Goal: Task Accomplishment & Management: Complete application form

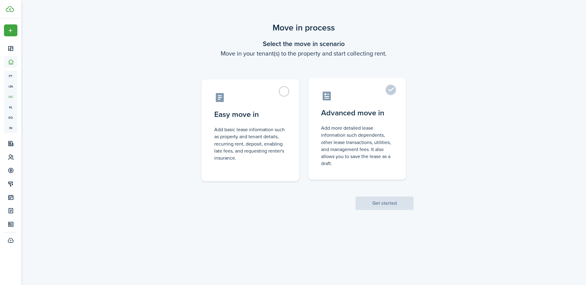
click at [394, 88] on label "Advanced move in Add more detailed lease information such dependents, other lea…" at bounding box center [357, 129] width 98 height 102
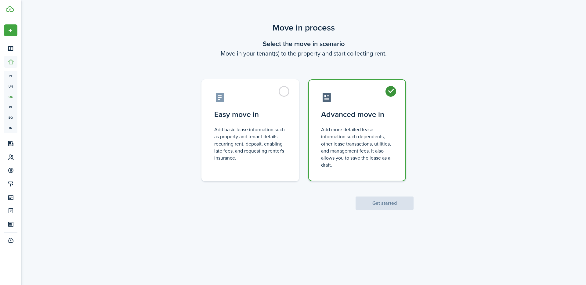
radio input "true"
click at [393, 207] on button "Get started" at bounding box center [384, 203] width 58 height 13
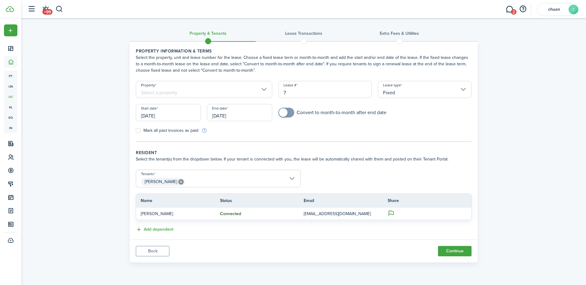
click at [252, 85] on input "Property" at bounding box center [204, 89] width 136 height 17
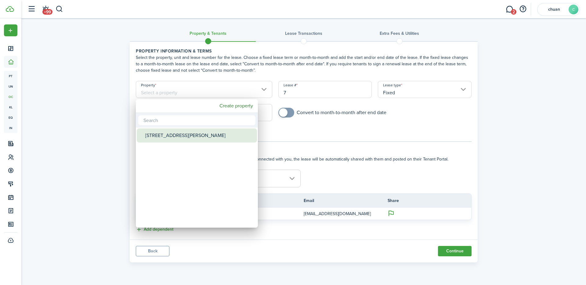
click at [184, 135] on div "[STREET_ADDRESS][PERSON_NAME]" at bounding box center [199, 135] width 108 height 14
type input "[STREET_ADDRESS][PERSON_NAME]"
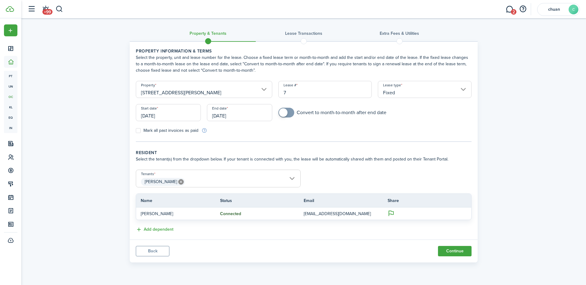
click at [299, 93] on input "7" at bounding box center [325, 89] width 94 height 17
click at [169, 119] on input "[DATE]" at bounding box center [168, 112] width 65 height 17
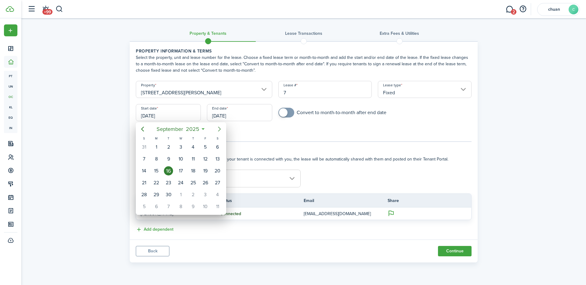
click at [218, 128] on icon "Next page" at bounding box center [219, 128] width 7 height 7
click at [180, 150] on div "1" at bounding box center [180, 146] width 9 height 9
type input "[DATE]"
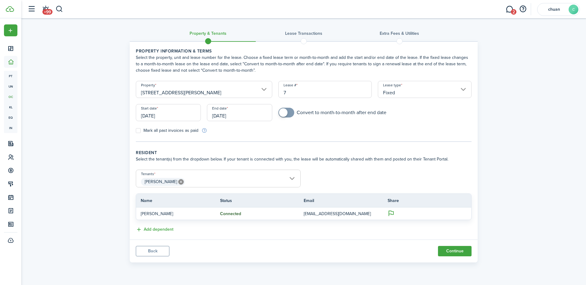
click at [248, 117] on input "[DATE]" at bounding box center [239, 112] width 65 height 17
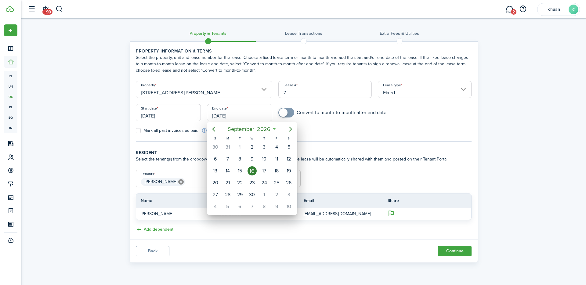
click at [252, 196] on div "30" at bounding box center [251, 194] width 9 height 9
type input "[DATE]"
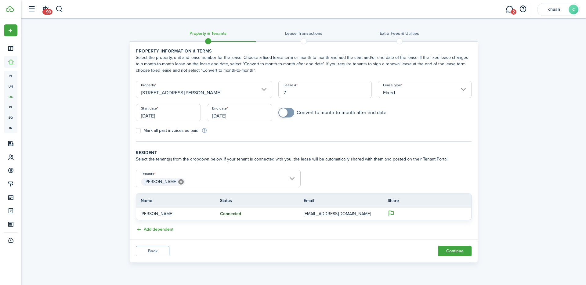
click at [300, 153] on wizard-step-header-title "Resident" at bounding box center [304, 153] width 336 height 6
click at [218, 181] on span "[PERSON_NAME]" at bounding box center [218, 182] width 164 height 10
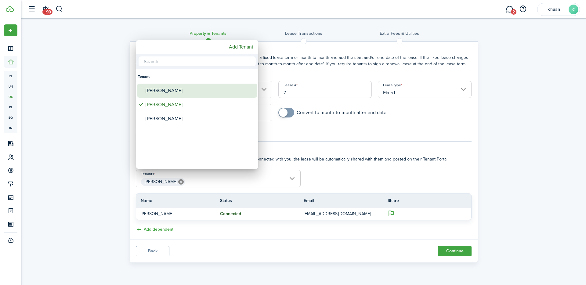
click at [168, 90] on div "[PERSON_NAME]" at bounding box center [200, 91] width 108 height 14
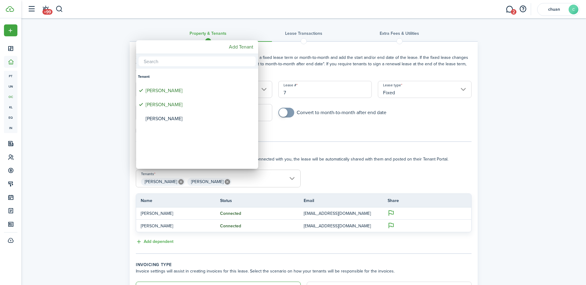
click at [258, 183] on div at bounding box center [292, 142] width 683 height 383
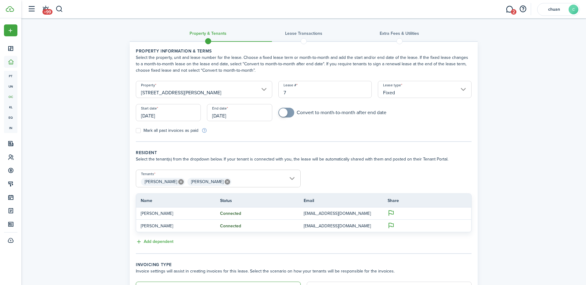
click at [258, 183] on span "[PERSON_NAME] [PERSON_NAME]" at bounding box center [218, 182] width 164 height 10
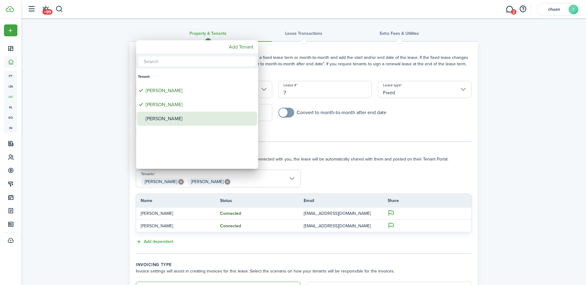
click at [169, 122] on div "[PERSON_NAME]" at bounding box center [200, 119] width 108 height 14
type input "[PERSON_NAME], [PERSON_NAME], [PERSON_NAME]"
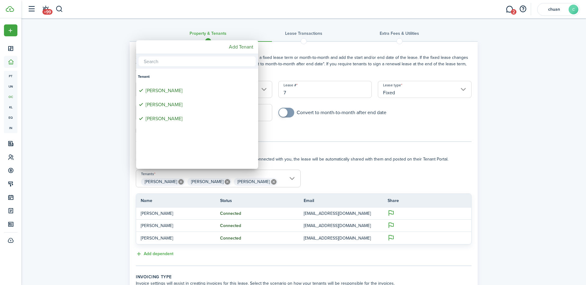
click at [331, 168] on div at bounding box center [292, 142] width 683 height 383
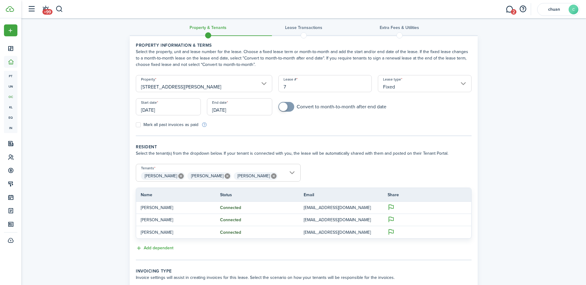
scroll to position [5, 0]
checkbox input "true"
click at [284, 107] on span at bounding box center [283, 107] width 9 height 9
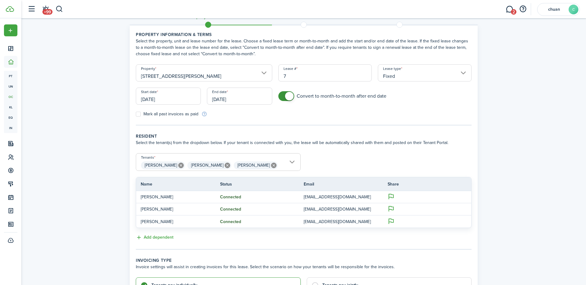
scroll to position [92, 0]
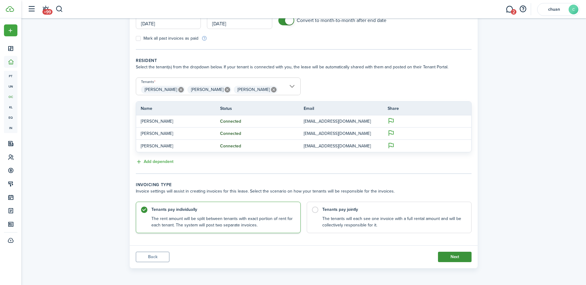
click at [444, 259] on button "Next" at bounding box center [455, 257] width 34 height 10
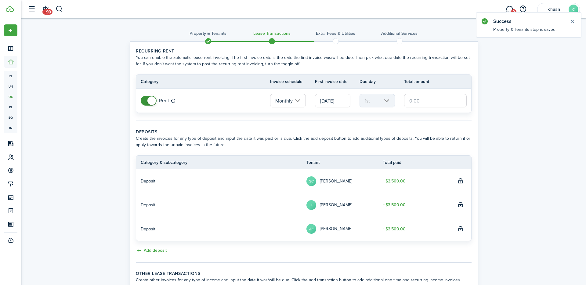
click at [415, 100] on input "text" at bounding box center [435, 100] width 63 height 13
type input "$5,407.00"
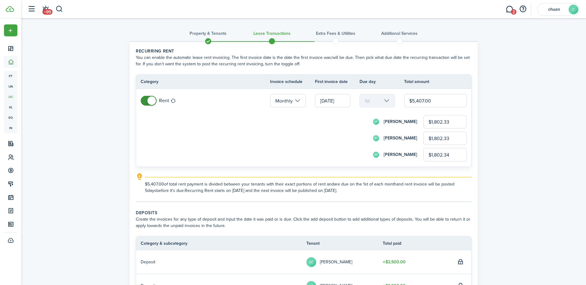
click at [449, 122] on input "$1,802.33" at bounding box center [444, 121] width 43 height 13
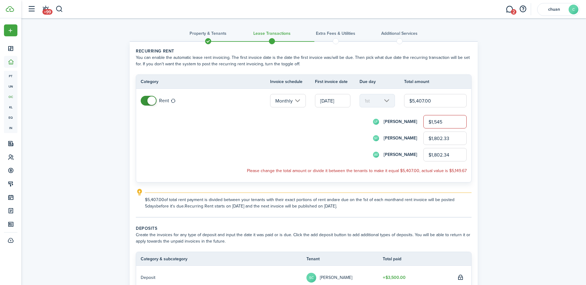
type input "$1,545.00"
click at [482, 120] on div "Property & Tenants Lease Transactions Extra fees & Utilities Additional Service…" at bounding box center [303, 222] width 564 height 408
click at [452, 135] on input "$1,802.33" at bounding box center [444, 138] width 43 height 13
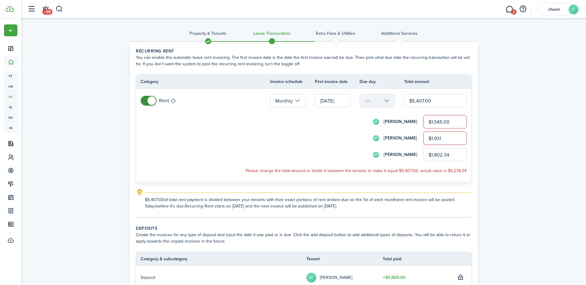
type input "$1,931.00"
click at [514, 140] on div "Property & Tenants Lease Transactions Extra fees & Utilities Additional Service…" at bounding box center [303, 222] width 564 height 408
click at [444, 152] on input "$1,802.34" at bounding box center [444, 154] width 43 height 13
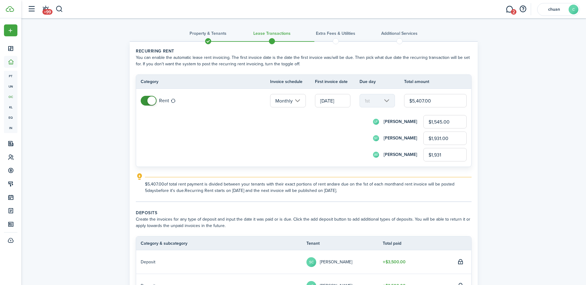
type input "$1,931.00"
click at [518, 149] on div "Property & Tenants Lease Transactions Extra fees & Utilities Additional Service…" at bounding box center [303, 214] width 564 height 392
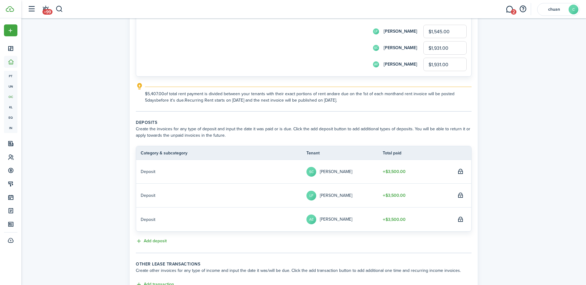
scroll to position [139, 0]
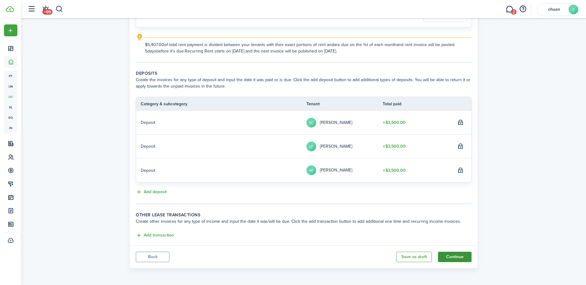
click at [458, 258] on button "Continue" at bounding box center [455, 257] width 34 height 10
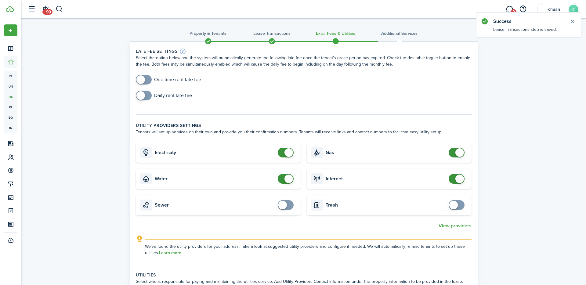
checkbox input "true"
click at [143, 80] on span at bounding box center [140, 79] width 9 height 9
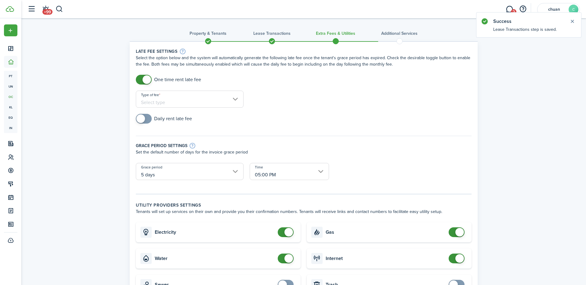
click at [183, 108] on div "Type of fee" at bounding box center [190, 102] width 114 height 23
click at [187, 102] on input "Type of fee" at bounding box center [190, 99] width 108 height 17
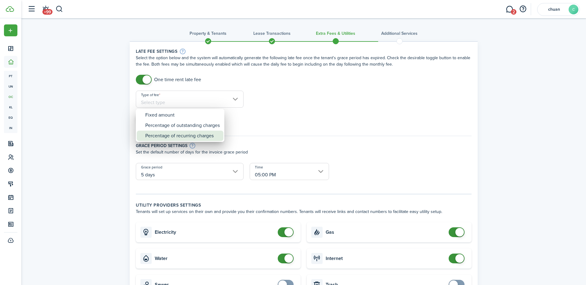
click at [204, 140] on div "Percentage of recurring charges" at bounding box center [182, 136] width 74 height 10
type input "Percentage of recurring charges"
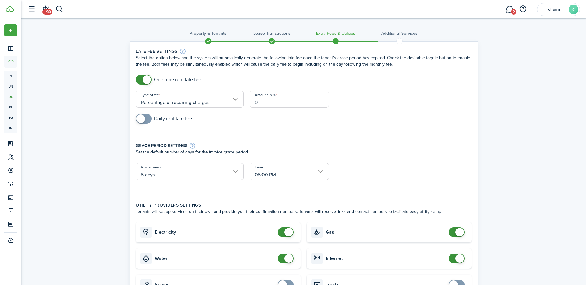
click at [275, 98] on input "Amount in %" at bounding box center [289, 99] width 79 height 17
type input "5"
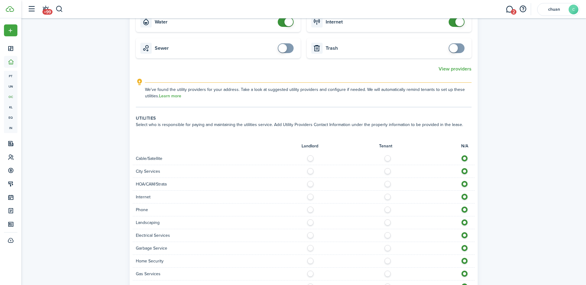
scroll to position [388, 0]
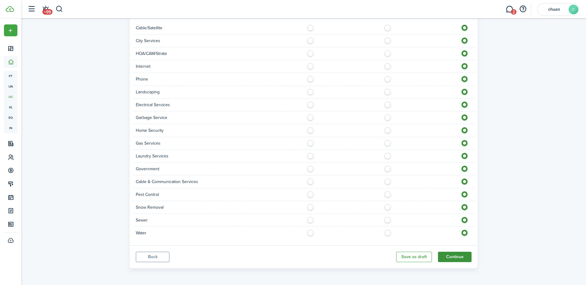
click at [458, 255] on button "Continue" at bounding box center [455, 257] width 34 height 10
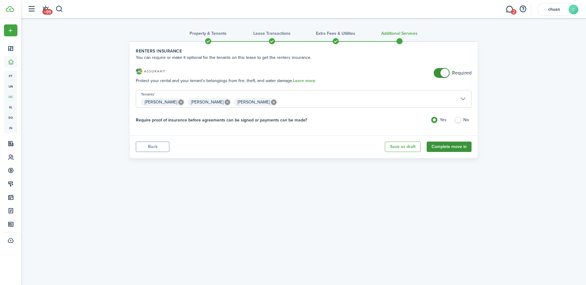
click at [447, 147] on button "Complete move in" at bounding box center [449, 147] width 45 height 10
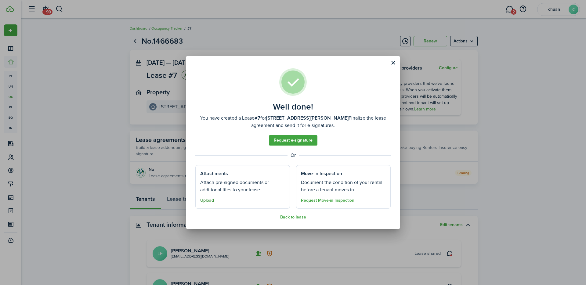
click at [207, 201] on button "Upload" at bounding box center [207, 200] width 14 height 5
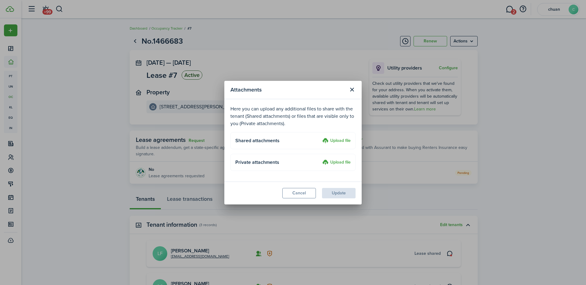
click at [341, 142] on label "Upload file" at bounding box center [336, 140] width 28 height 7
click at [320, 137] on input "Upload file" at bounding box center [320, 137] width 0 height 0
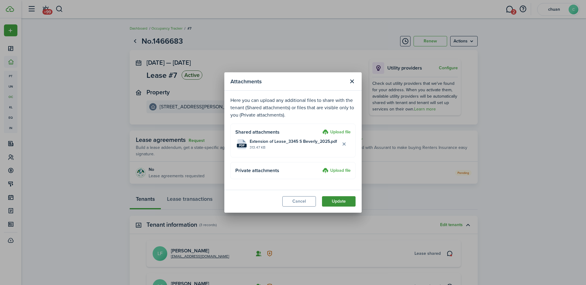
click at [338, 204] on button "Update" at bounding box center [339, 201] width 34 height 10
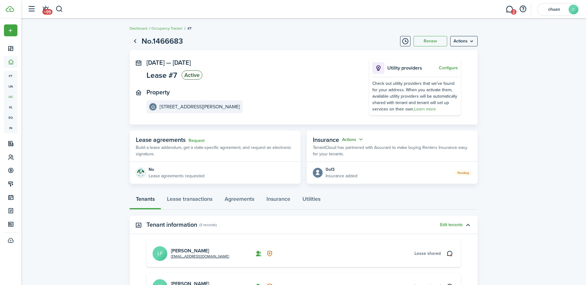
click at [358, 137] on button "Actions" at bounding box center [353, 139] width 22 height 7
click at [328, 153] on button "Edit" at bounding box center [337, 151] width 53 height 11
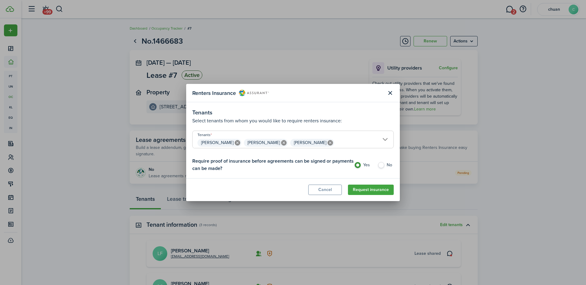
click at [384, 165] on label "No" at bounding box center [385, 166] width 16 height 9
radio input "false"
radio input "true"
click at [391, 91] on button "Close modal" at bounding box center [390, 93] width 10 height 10
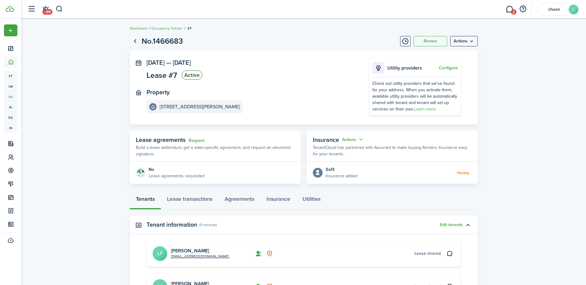
click at [423, 171] on div "Pending" at bounding box center [414, 172] width 114 height 6
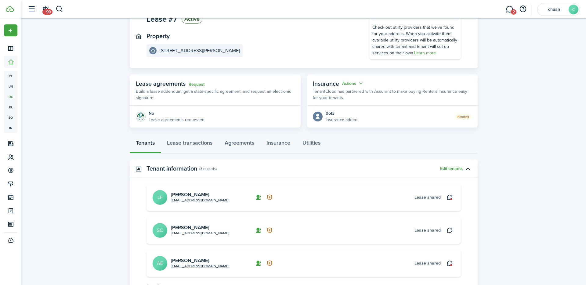
scroll to position [119, 0]
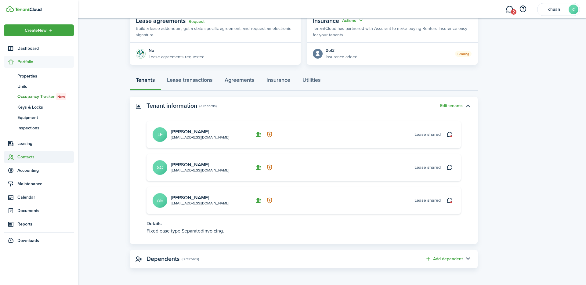
click at [30, 156] on span "Contacts" at bounding box center [45, 157] width 56 height 6
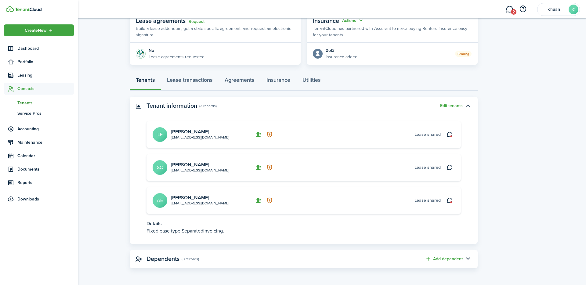
click at [31, 102] on span "Tenants" at bounding box center [45, 103] width 56 height 6
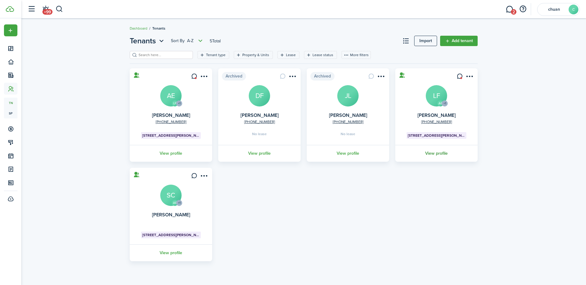
click at [441, 154] on link "View profile" at bounding box center [436, 153] width 84 height 17
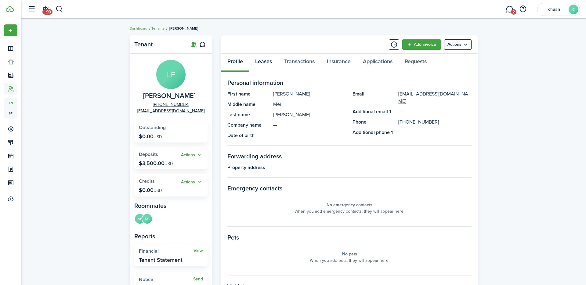
click at [262, 67] on link "Leases" at bounding box center [263, 63] width 29 height 18
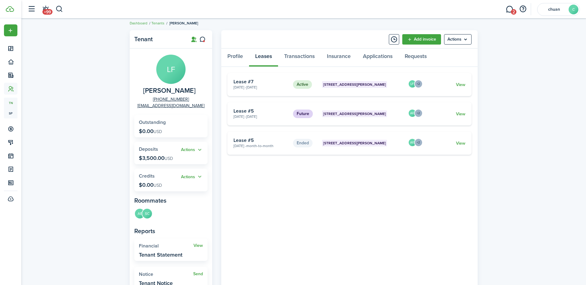
scroll to position [6, 0]
click at [462, 114] on link "View" at bounding box center [460, 113] width 9 height 6
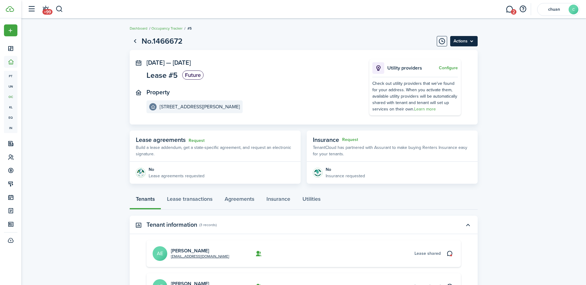
click at [469, 41] on menu-btn "Actions" at bounding box center [463, 41] width 27 height 10
click at [447, 50] on button "Delete" at bounding box center [450, 54] width 53 height 10
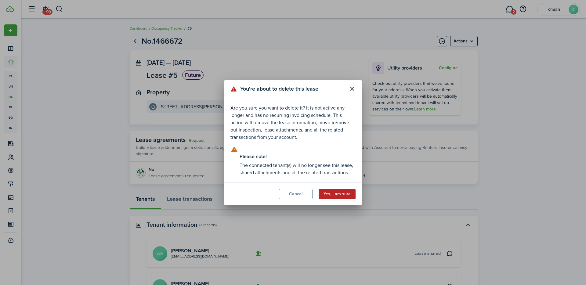
click at [338, 197] on button "Yes, I am sure" at bounding box center [337, 194] width 37 height 10
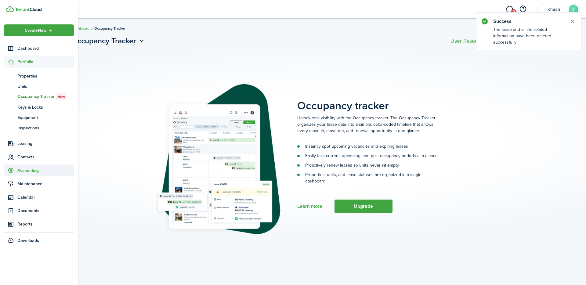
click at [27, 171] on span "Accounting" at bounding box center [45, 170] width 56 height 6
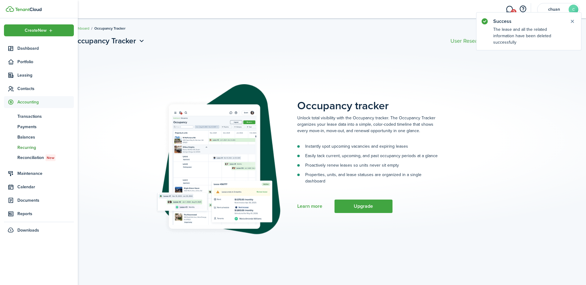
click at [30, 148] on span "Recurring" at bounding box center [45, 147] width 56 height 6
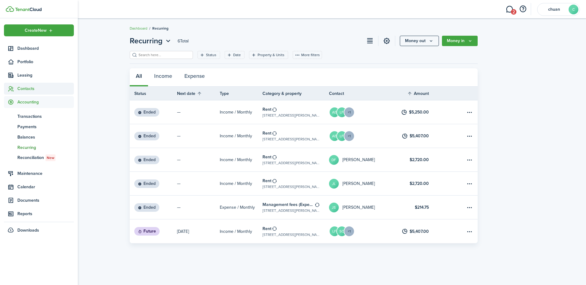
click at [31, 88] on span "Contacts" at bounding box center [45, 88] width 56 height 6
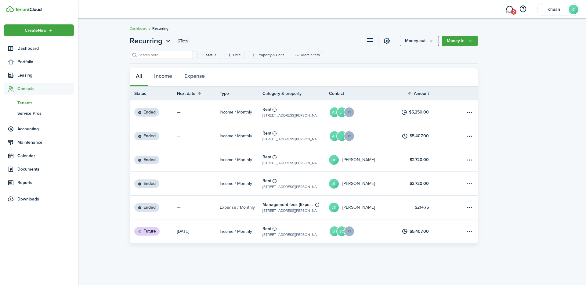
click at [27, 102] on span "Tenants" at bounding box center [45, 103] width 56 height 6
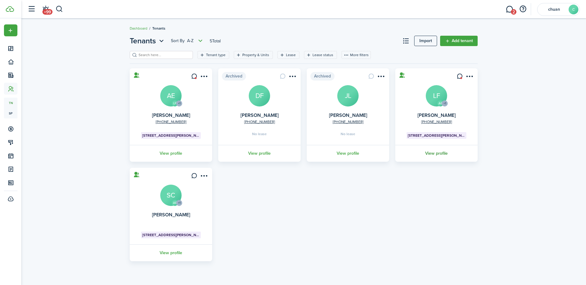
click at [434, 157] on link "View profile" at bounding box center [436, 153] width 84 height 17
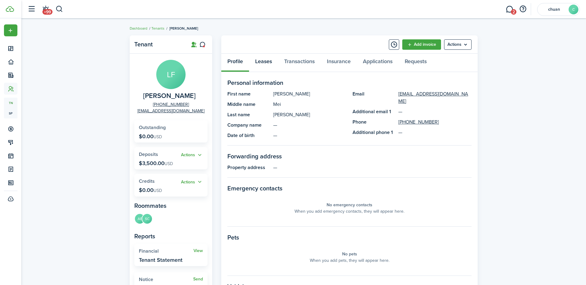
click at [266, 63] on link "Leases" at bounding box center [263, 63] width 29 height 18
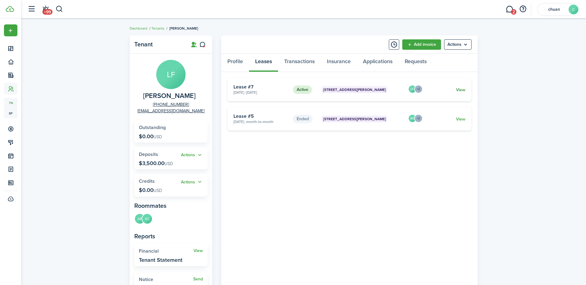
click at [461, 90] on link "View" at bounding box center [460, 90] width 9 height 6
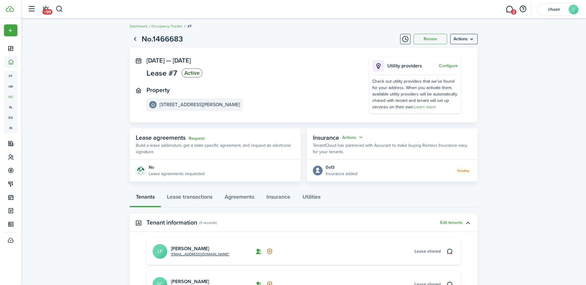
scroll to position [4, 0]
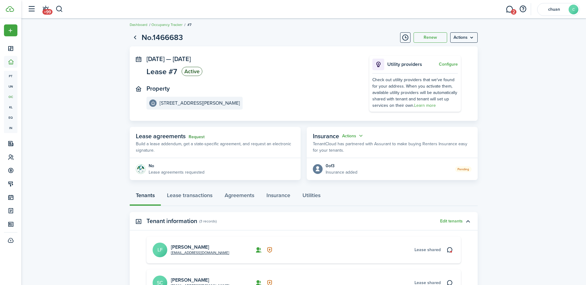
click at [198, 137] on link "Request" at bounding box center [197, 137] width 16 height 5
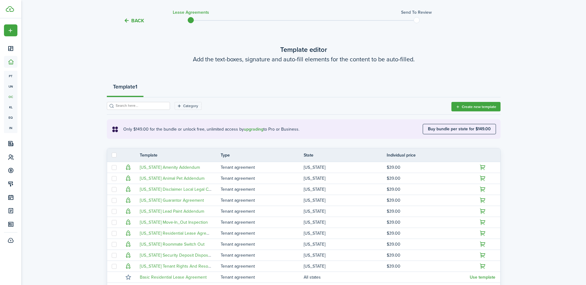
scroll to position [16, 0]
click at [468, 108] on button "Create new template" at bounding box center [475, 107] width 49 height 9
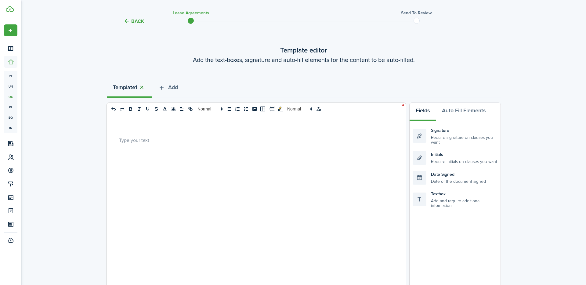
click at [146, 88] on button "button" at bounding box center [141, 87] width 9 height 7
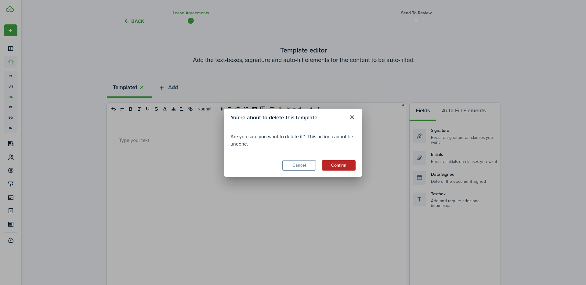
click at [337, 166] on button "Confirm" at bounding box center [339, 165] width 34 height 10
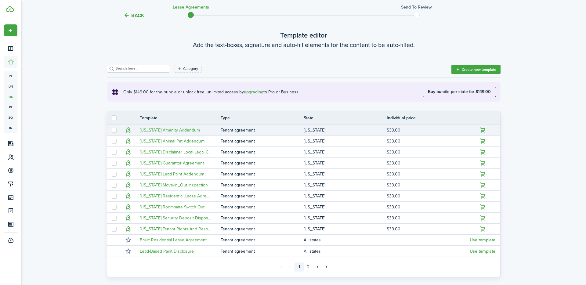
scroll to position [0, 0]
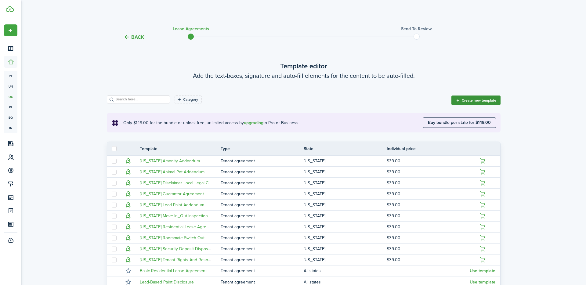
click at [479, 102] on button "Create new template" at bounding box center [475, 100] width 49 height 9
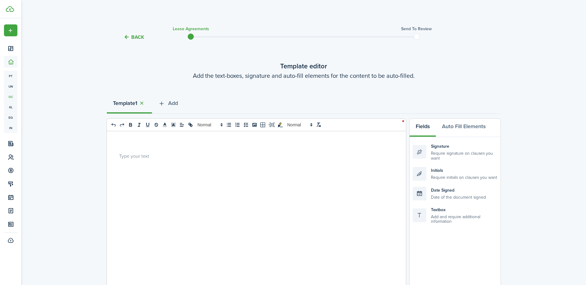
click at [179, 153] on p "To enrich screen reader interactions, please activate Accessibility in Grammarl…" at bounding box center [254, 156] width 270 height 6
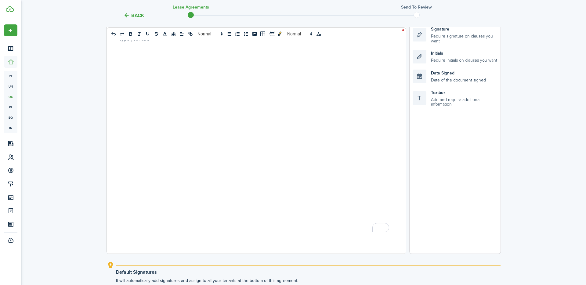
scroll to position [15, 0]
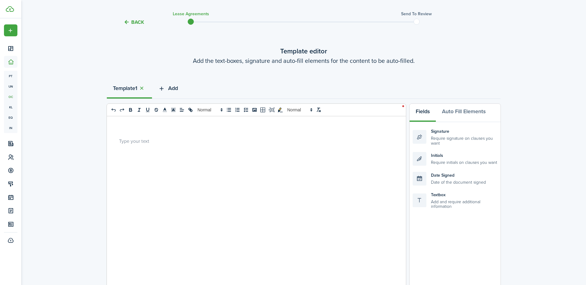
click at [172, 86] on span "Add" at bounding box center [173, 88] width 10 height 8
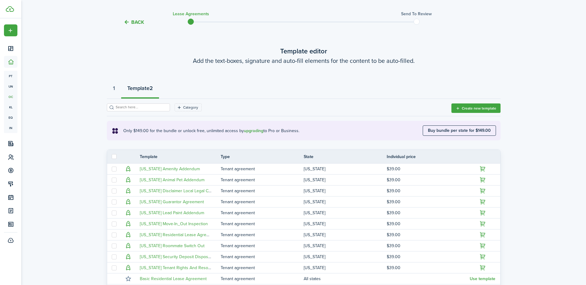
click at [144, 89] on strong "Template" at bounding box center [138, 88] width 22 height 8
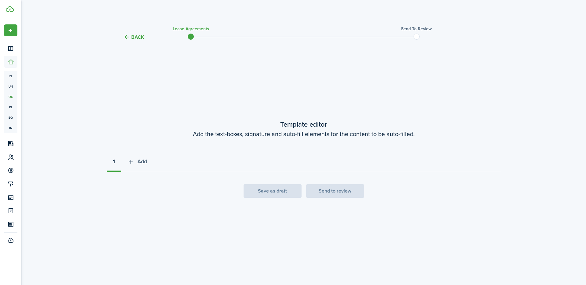
scroll to position [0, 0]
click at [143, 35] on button "Back" at bounding box center [134, 37] width 20 height 6
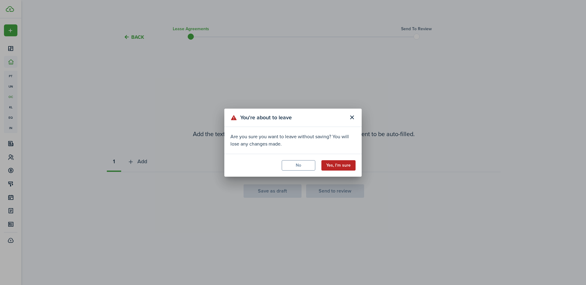
click at [346, 162] on button "Yes, I'm sure" at bounding box center [338, 165] width 34 height 10
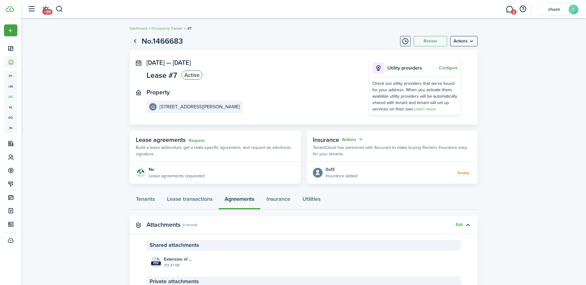
click at [355, 140] on button "Actions" at bounding box center [353, 139] width 22 height 7
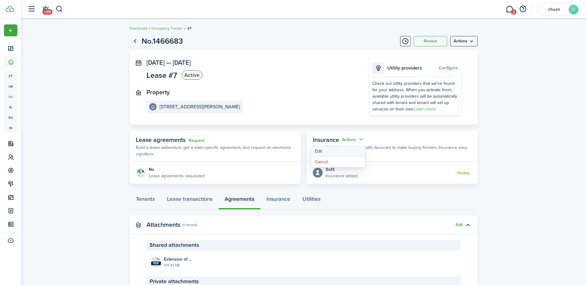
click at [326, 150] on button "Edit" at bounding box center [337, 151] width 53 height 11
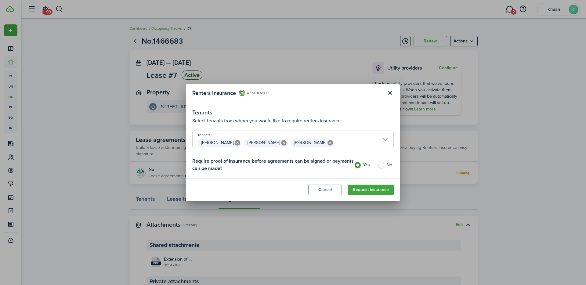
click at [380, 164] on label "No" at bounding box center [385, 166] width 16 height 9
radio input "false"
radio input "true"
click at [365, 191] on button "Request insurance" at bounding box center [371, 190] width 46 height 10
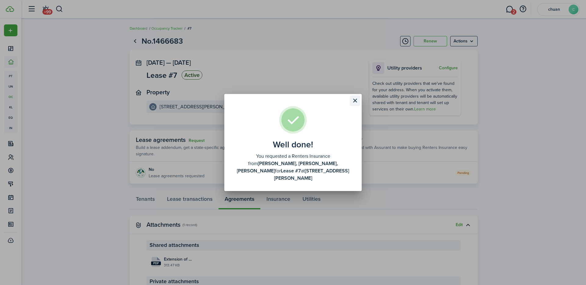
click at [359, 102] on button "Close modal" at bounding box center [355, 101] width 10 height 10
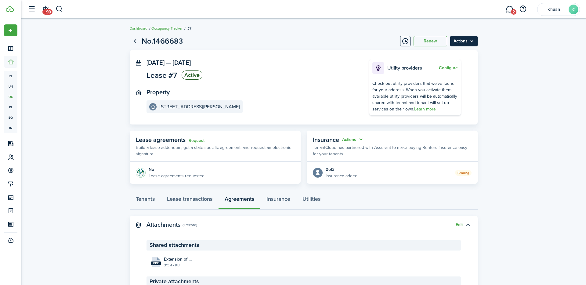
click at [463, 38] on menu-btn "Actions" at bounding box center [463, 41] width 27 height 10
click at [457, 55] on button "Edit" at bounding box center [450, 54] width 53 height 10
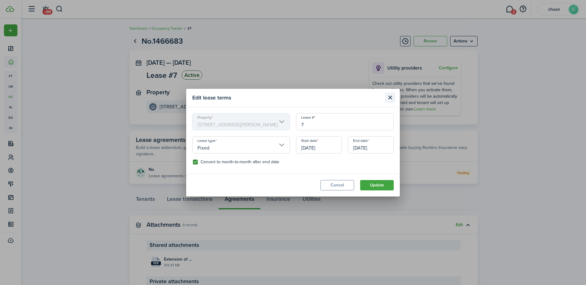
click at [388, 99] on button "Close modal" at bounding box center [390, 97] width 10 height 10
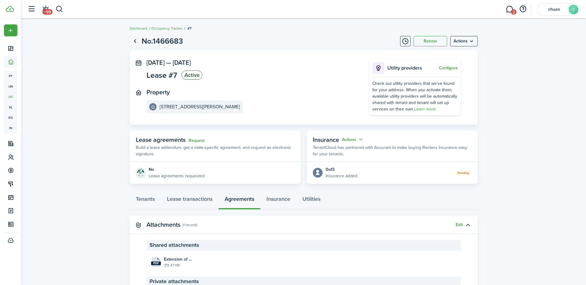
click at [175, 81] on panel-main-content "Lease #7 Active" at bounding box center [174, 75] width 56 height 11
click at [172, 76] on span "Lease #7" at bounding box center [161, 75] width 31 height 8
click at [326, 105] on panel-main-section "Property [STREET_ADDRESS][PERSON_NAME]" at bounding box center [248, 101] width 204 height 24
click at [229, 101] on panel-main-section "Property [STREET_ADDRESS][PERSON_NAME]" at bounding box center [248, 101] width 204 height 24
click at [220, 93] on panel-main-section "Property [STREET_ADDRESS][PERSON_NAME]" at bounding box center [248, 101] width 204 height 24
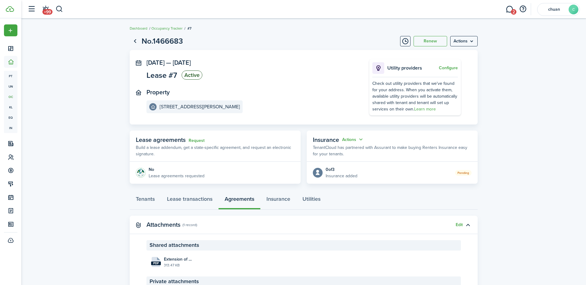
scroll to position [5, 0]
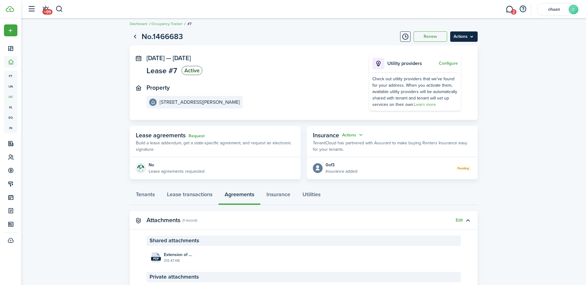
click at [470, 40] on menu-btn "Actions" at bounding box center [463, 36] width 27 height 10
click at [448, 71] on link "End Lease" at bounding box center [450, 71] width 53 height 10
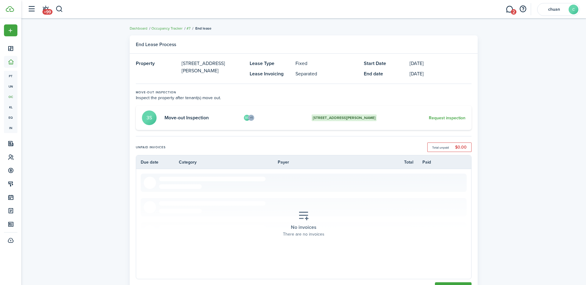
scroll to position [2, 0]
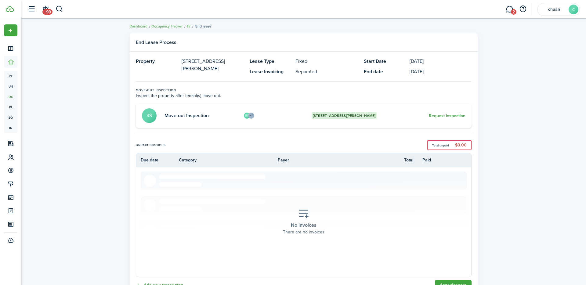
click at [241, 114] on card "SC +1 [STREET_ADDRESS][PERSON_NAME] Move-out Inspection 3S Request inspection" at bounding box center [304, 115] width 336 height 24
click at [194, 77] on panel-main-body "Property [STREET_ADDRESS][PERSON_NAME] [PERSON_NAME] Type Fixed Lease Invoicing…" at bounding box center [304, 238] width 348 height 372
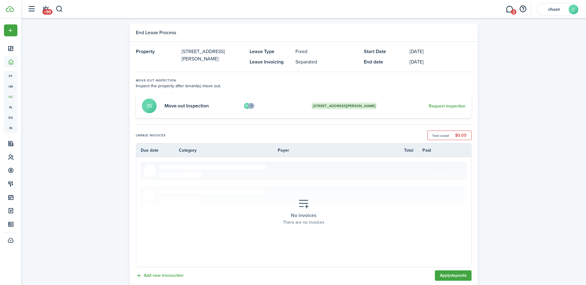
scroll to position [0, 0]
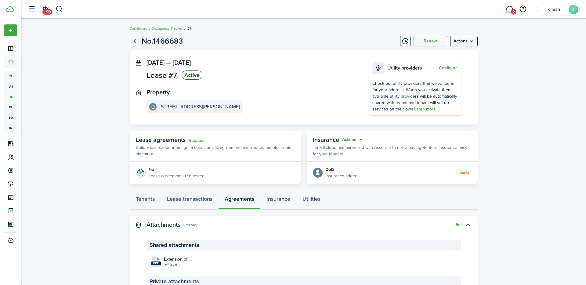
click at [353, 139] on button "Actions" at bounding box center [353, 139] width 22 height 7
click at [348, 151] on button "Edit" at bounding box center [337, 151] width 53 height 11
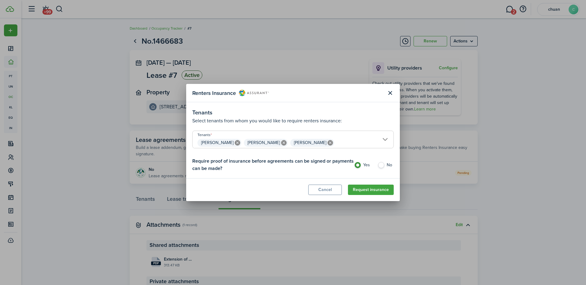
click at [379, 164] on label "No" at bounding box center [385, 166] width 16 height 9
radio input "false"
radio input "true"
click at [318, 185] on button "Cancel" at bounding box center [325, 190] width 34 height 10
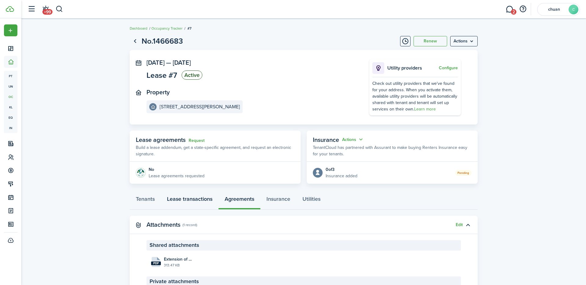
click at [198, 199] on link "Lease transactions" at bounding box center [190, 200] width 58 height 18
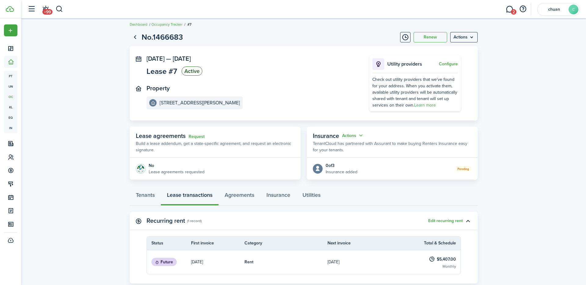
scroll to position [2, 0]
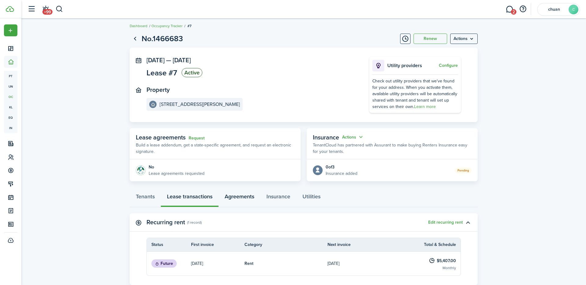
click at [239, 197] on link "Agreements" at bounding box center [239, 198] width 42 height 18
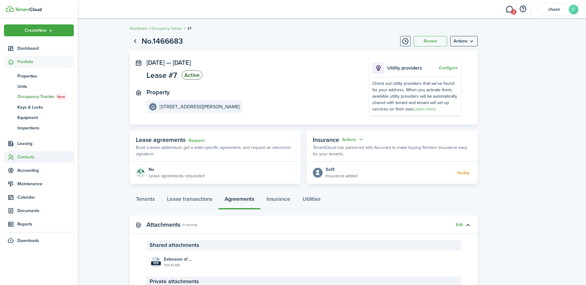
click at [34, 154] on span "Contacts" at bounding box center [45, 157] width 56 height 6
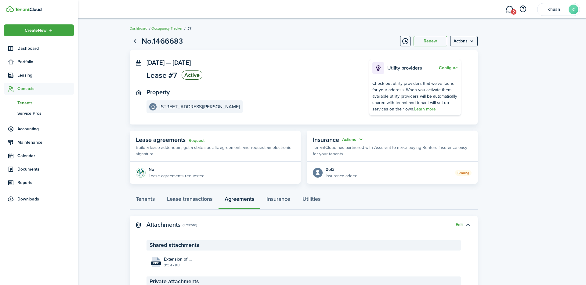
click at [30, 103] on span "Tenants" at bounding box center [45, 103] width 56 height 6
